Goal: Information Seeking & Learning: Learn about a topic

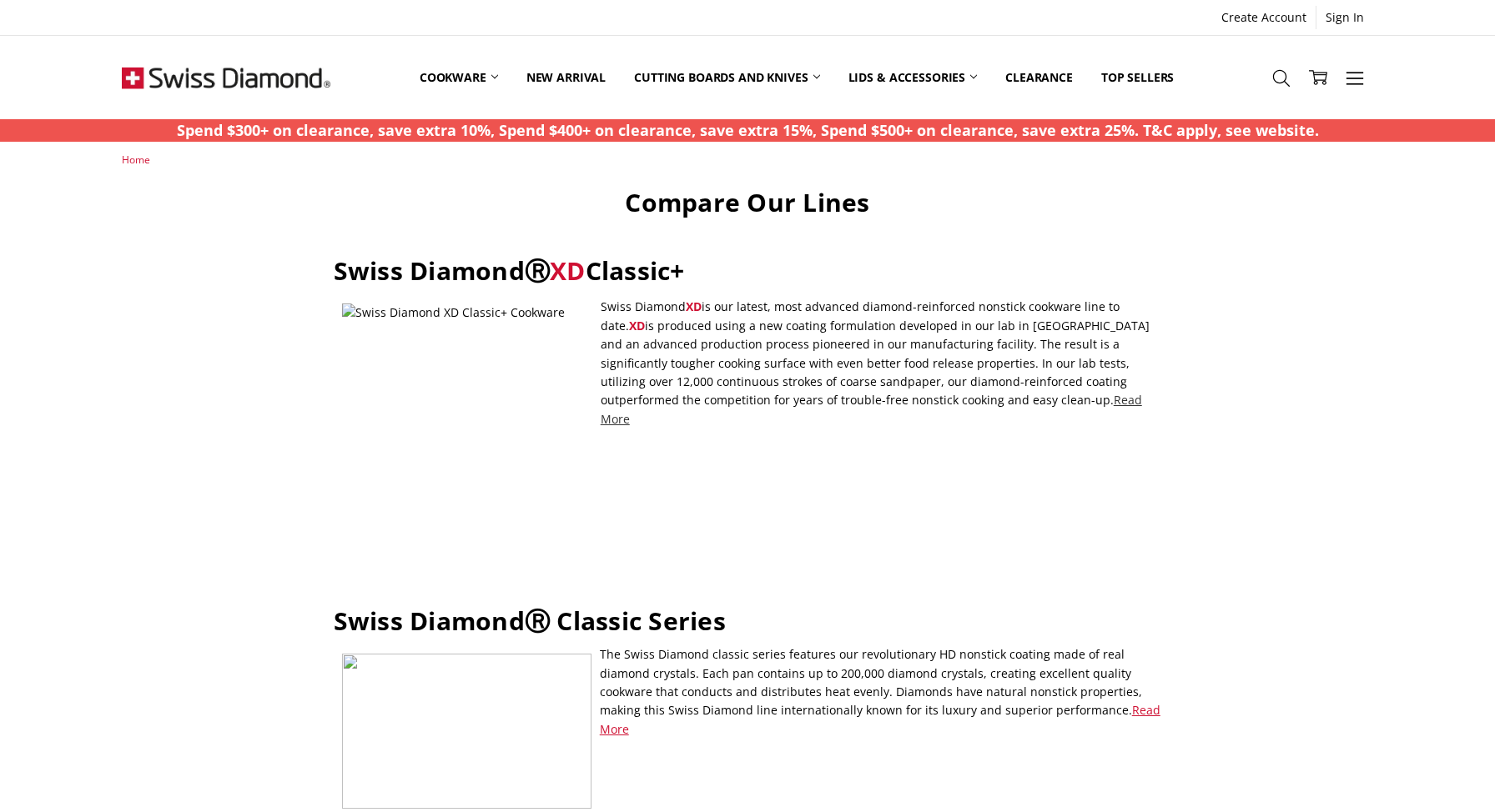
click at [900, 397] on link "Read More" at bounding box center [872, 408] width 541 height 34
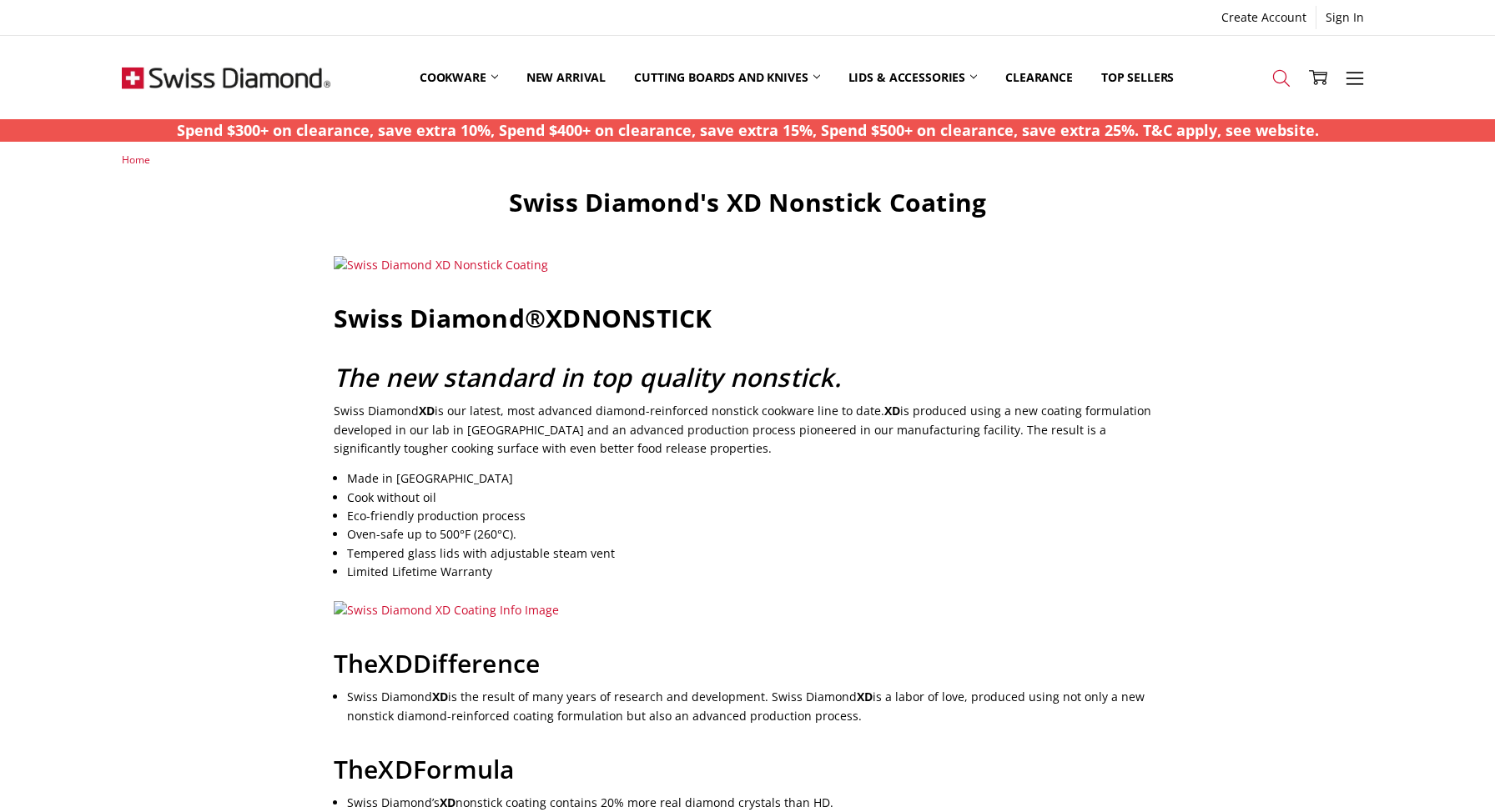
click at [1277, 75] on icon at bounding box center [1281, 78] width 18 height 18
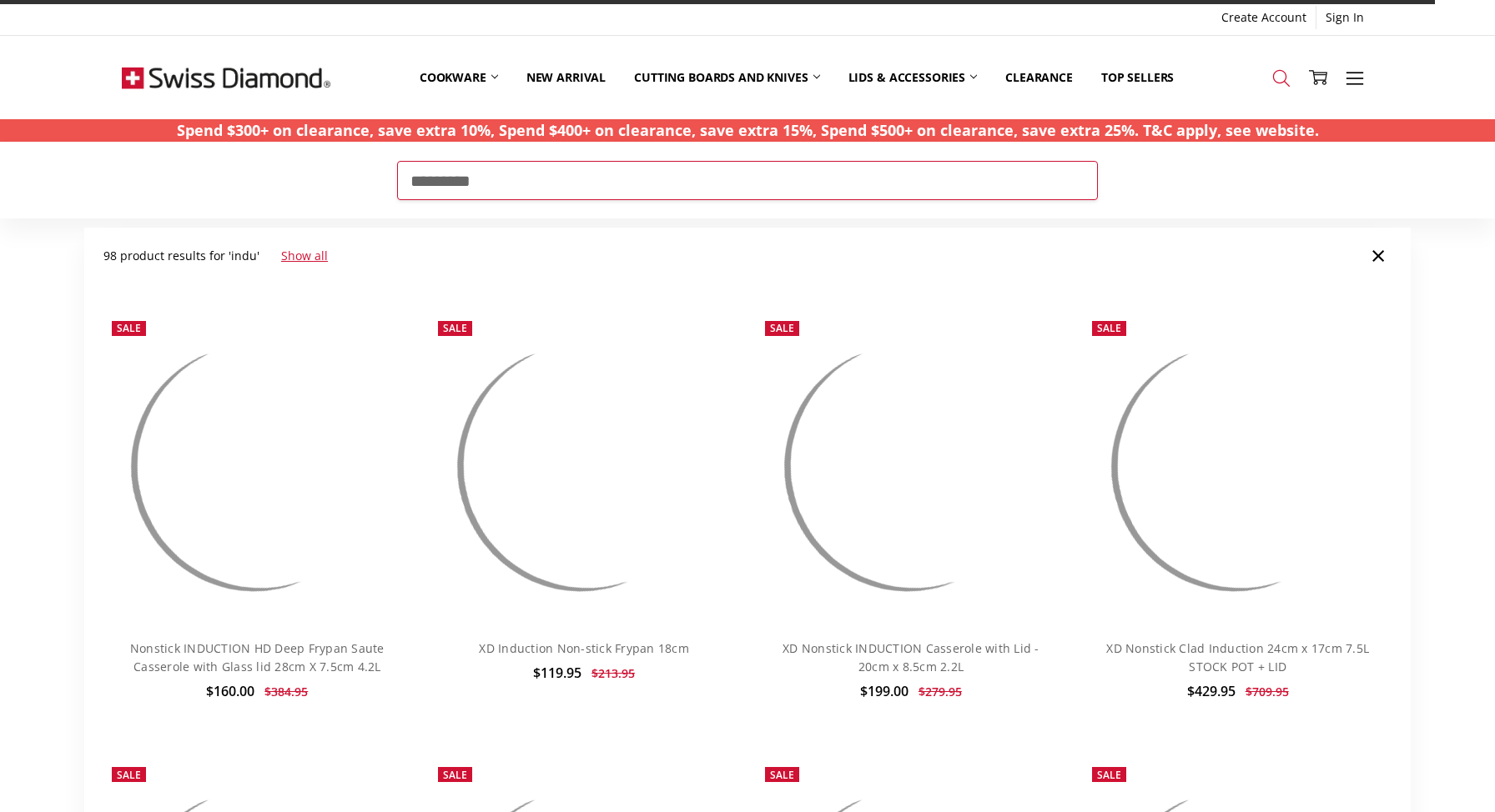
type input "*********"
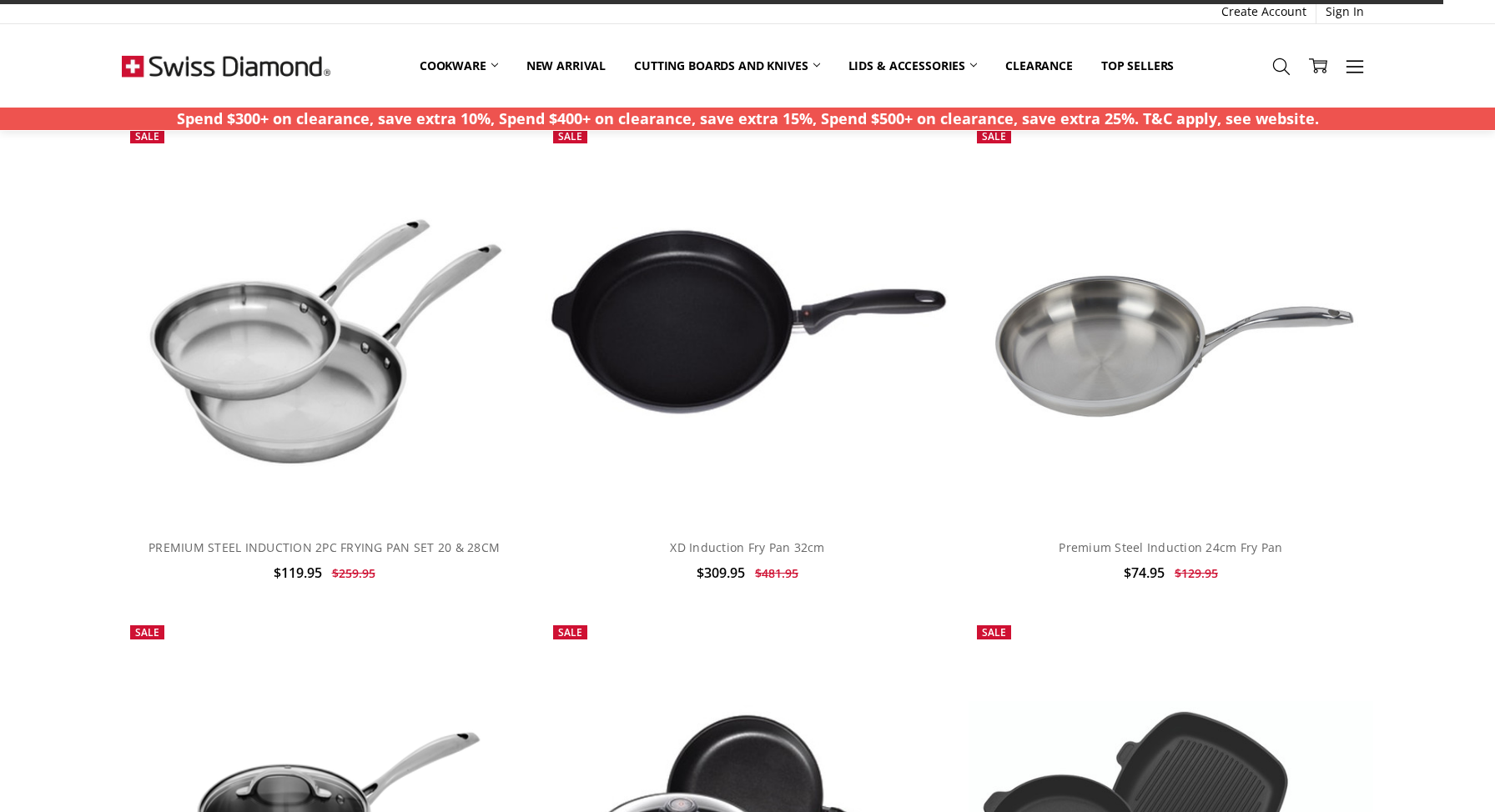
scroll to position [2177, 0]
